Goal: Task Accomplishment & Management: Complete application form

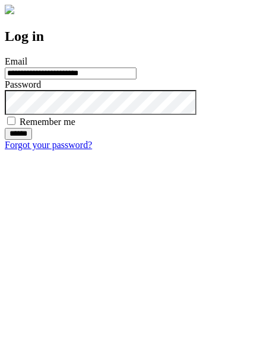
type input "**********"
click at [32, 140] on input "******" at bounding box center [18, 134] width 27 height 12
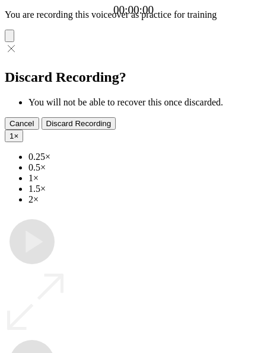
type input "**********"
